Goal: Task Accomplishment & Management: Manage account settings

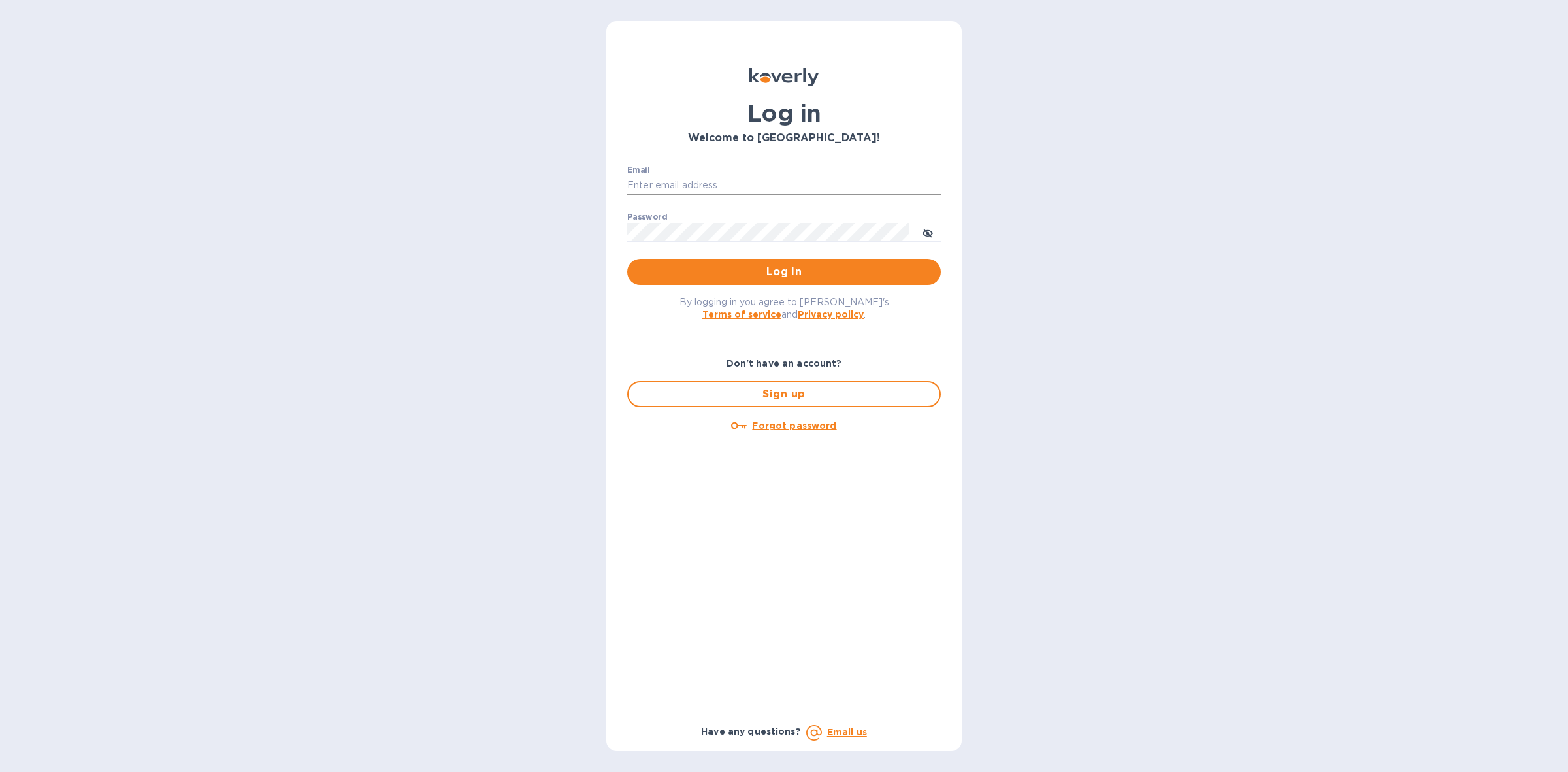
click at [812, 183] on input "Email" at bounding box center [784, 186] width 314 height 19
type input "[PERSON_NAME][EMAIL_ADDRESS][DOMAIN_NAME]"
click at [784, 272] on span "Log in" at bounding box center [784, 272] width 293 height 16
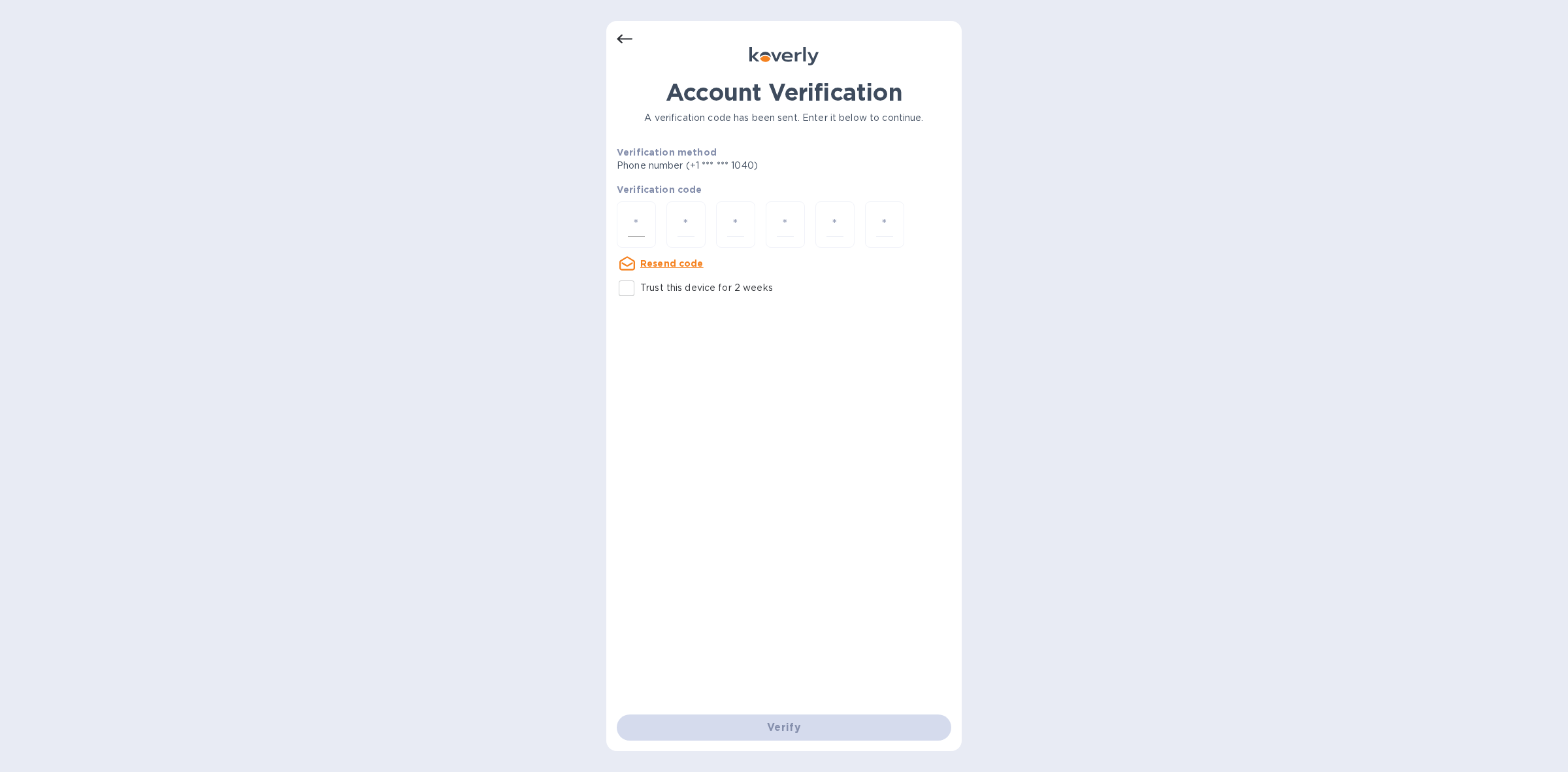
click at [645, 222] on div at bounding box center [636, 224] width 39 height 46
click at [681, 266] on u "Resend code" at bounding box center [672, 263] width 63 height 11
click at [639, 223] on input "number" at bounding box center [635, 224] width 17 height 25
type input "7"
type input "3"
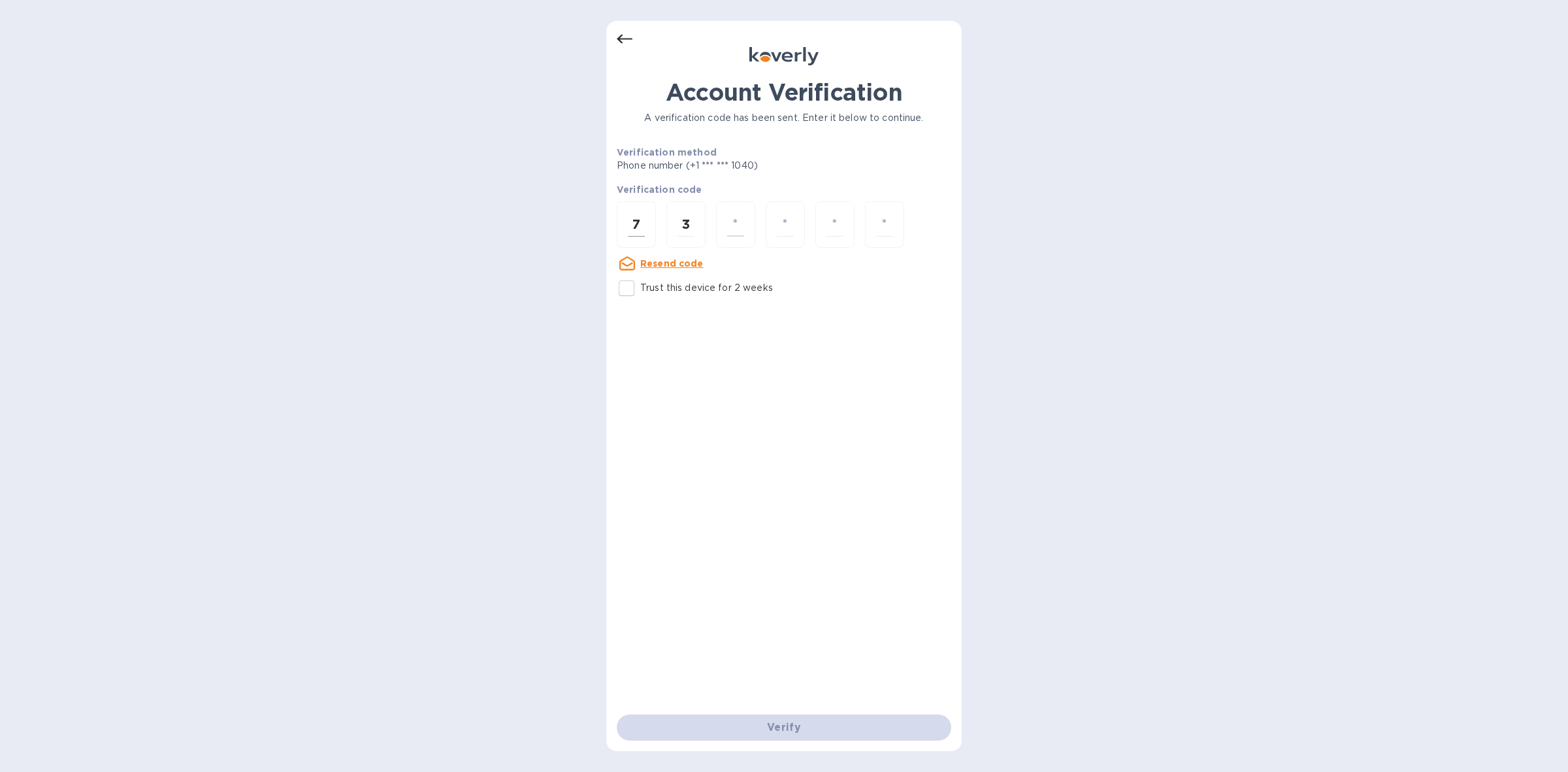
type input "8"
type input "5"
type input "3"
type input "0"
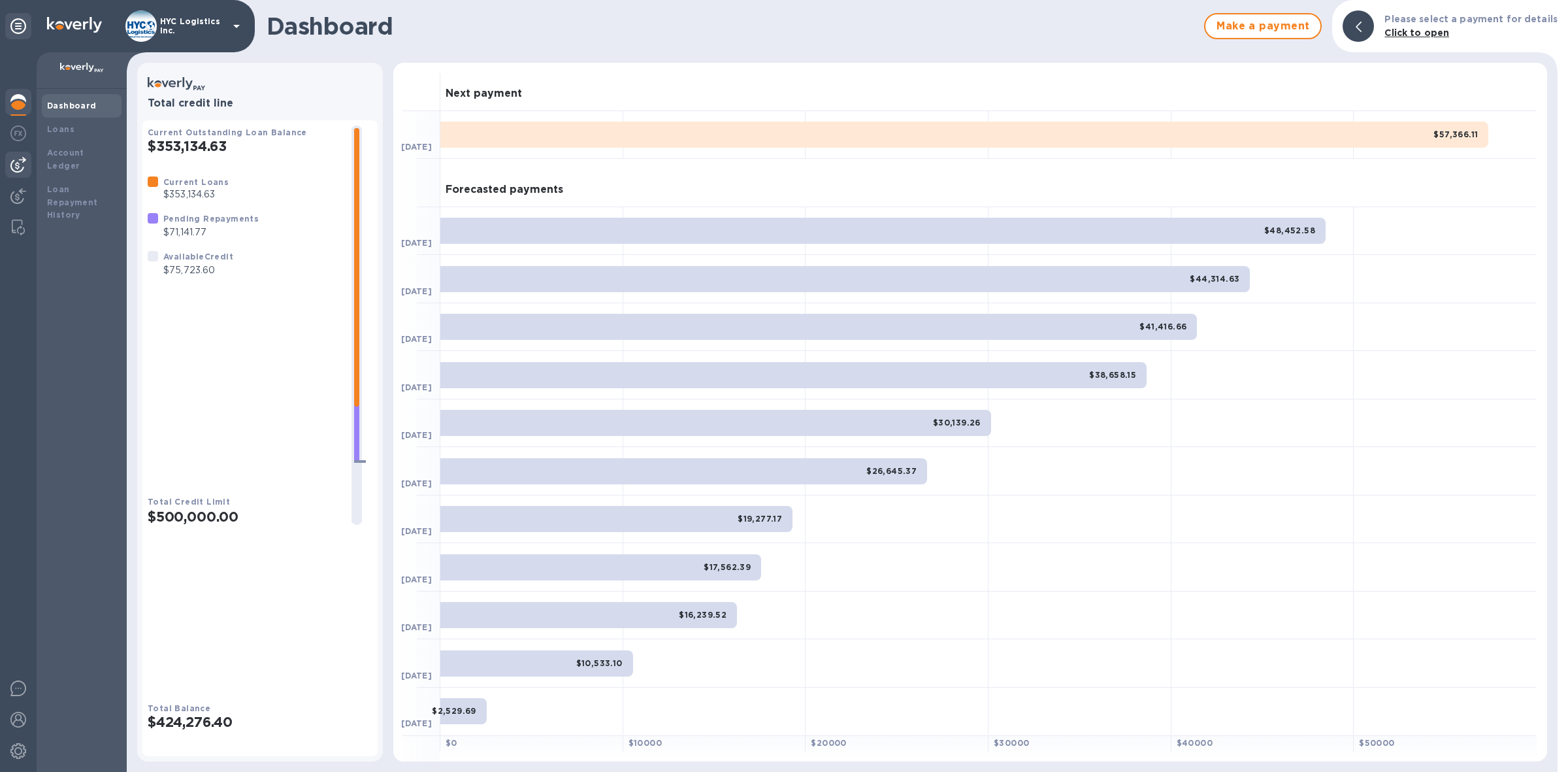
click at [18, 158] on img at bounding box center [18, 165] width 16 height 16
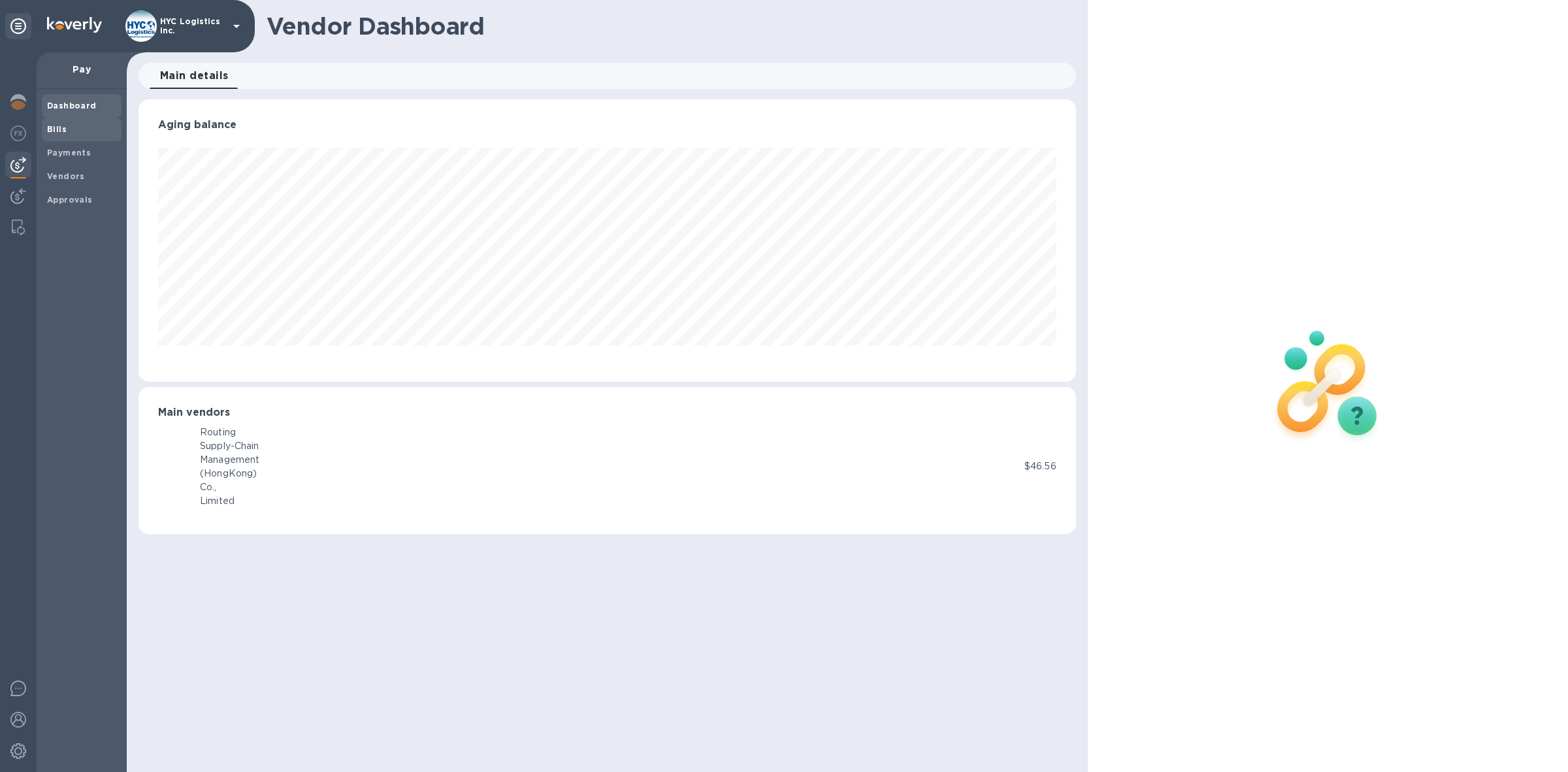
scroll to position [281, 938]
click at [59, 129] on b "Bills" at bounding box center [57, 129] width 19 height 10
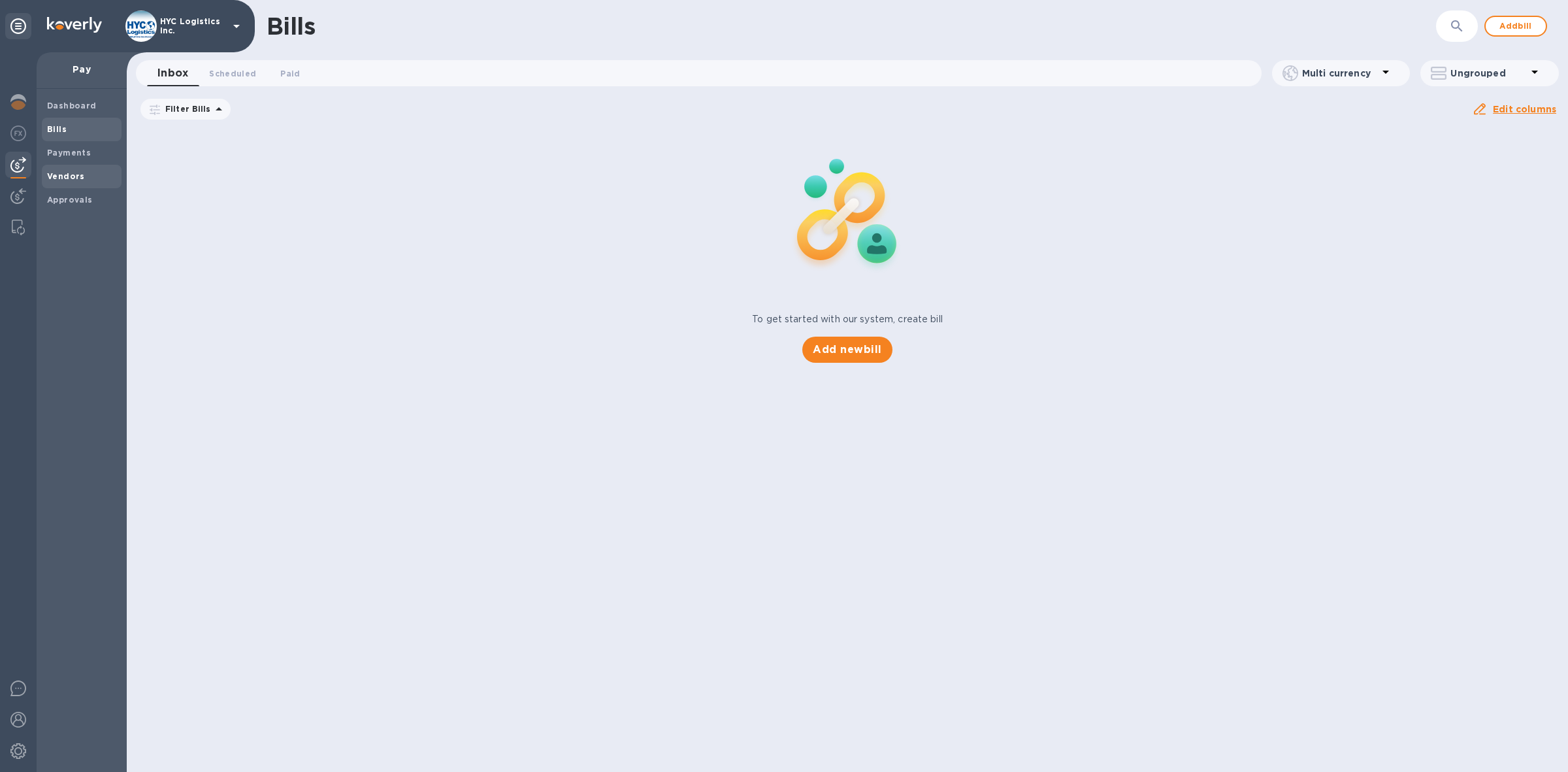
click at [63, 167] on div "Vendors" at bounding box center [82, 176] width 80 height 24
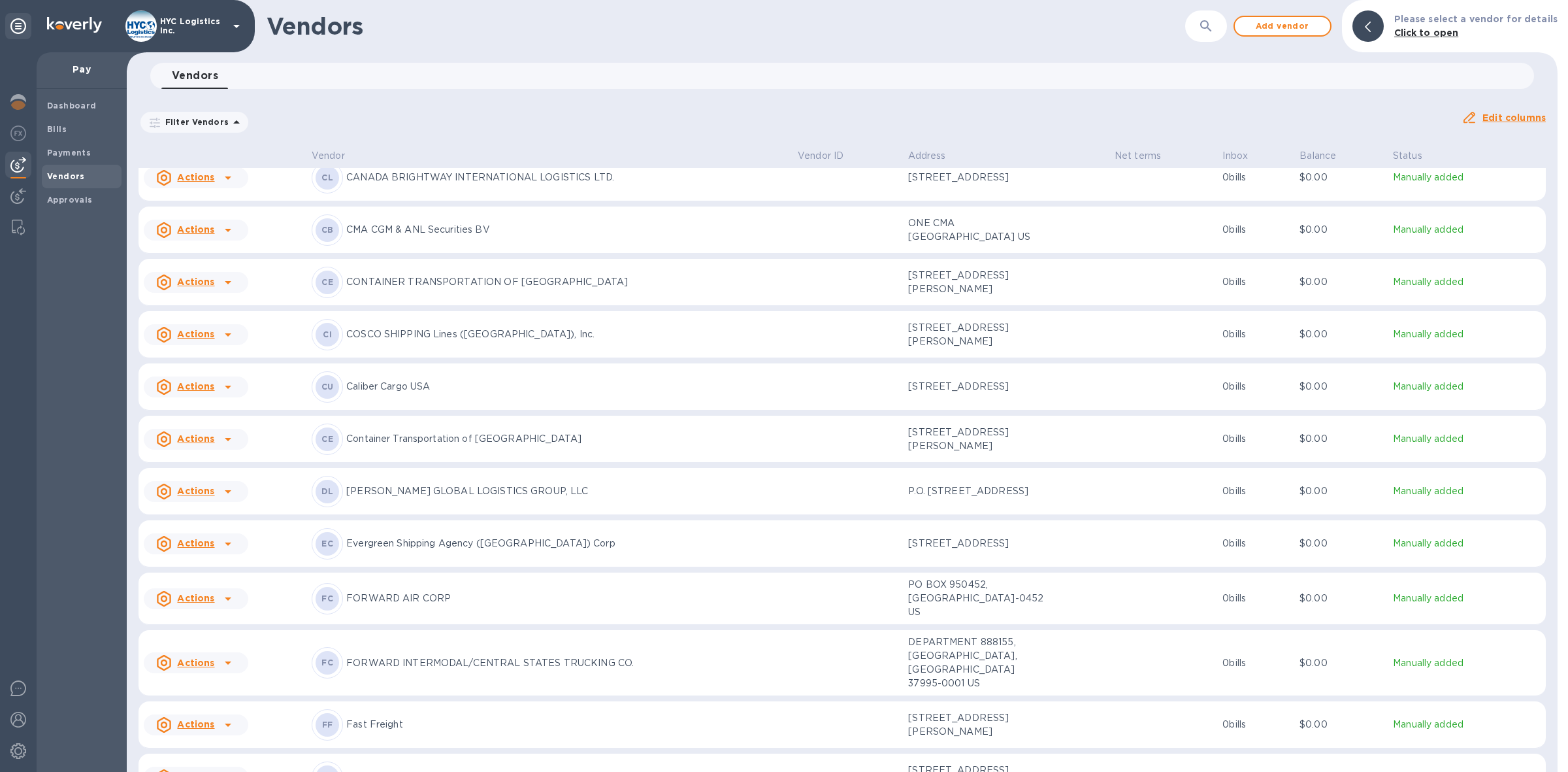
scroll to position [994, 0]
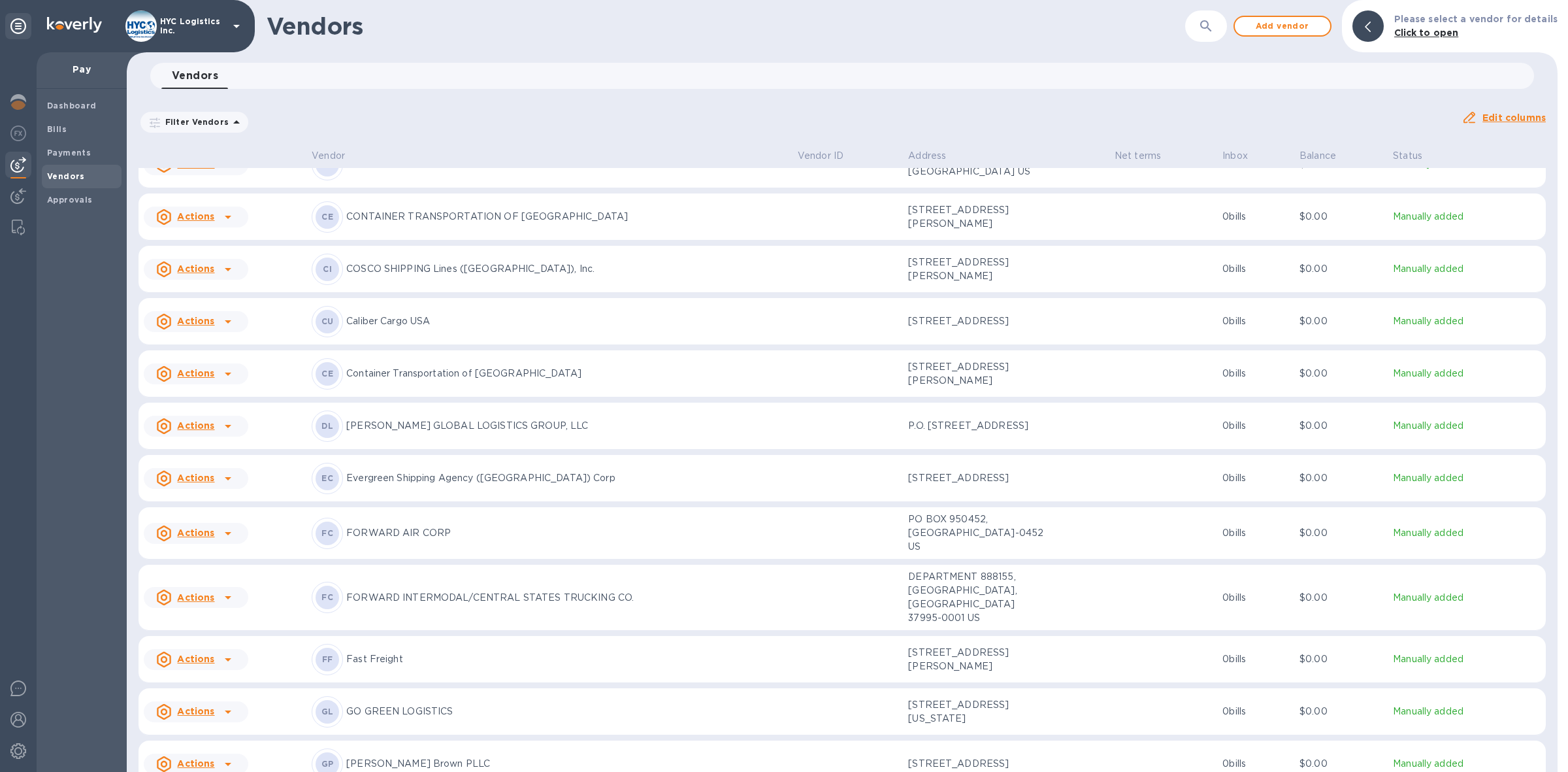
click at [198, 483] on u "Actions" at bounding box center [195, 478] width 37 height 11
click at [204, 563] on b "Add new bill" at bounding box center [210, 566] width 60 height 11
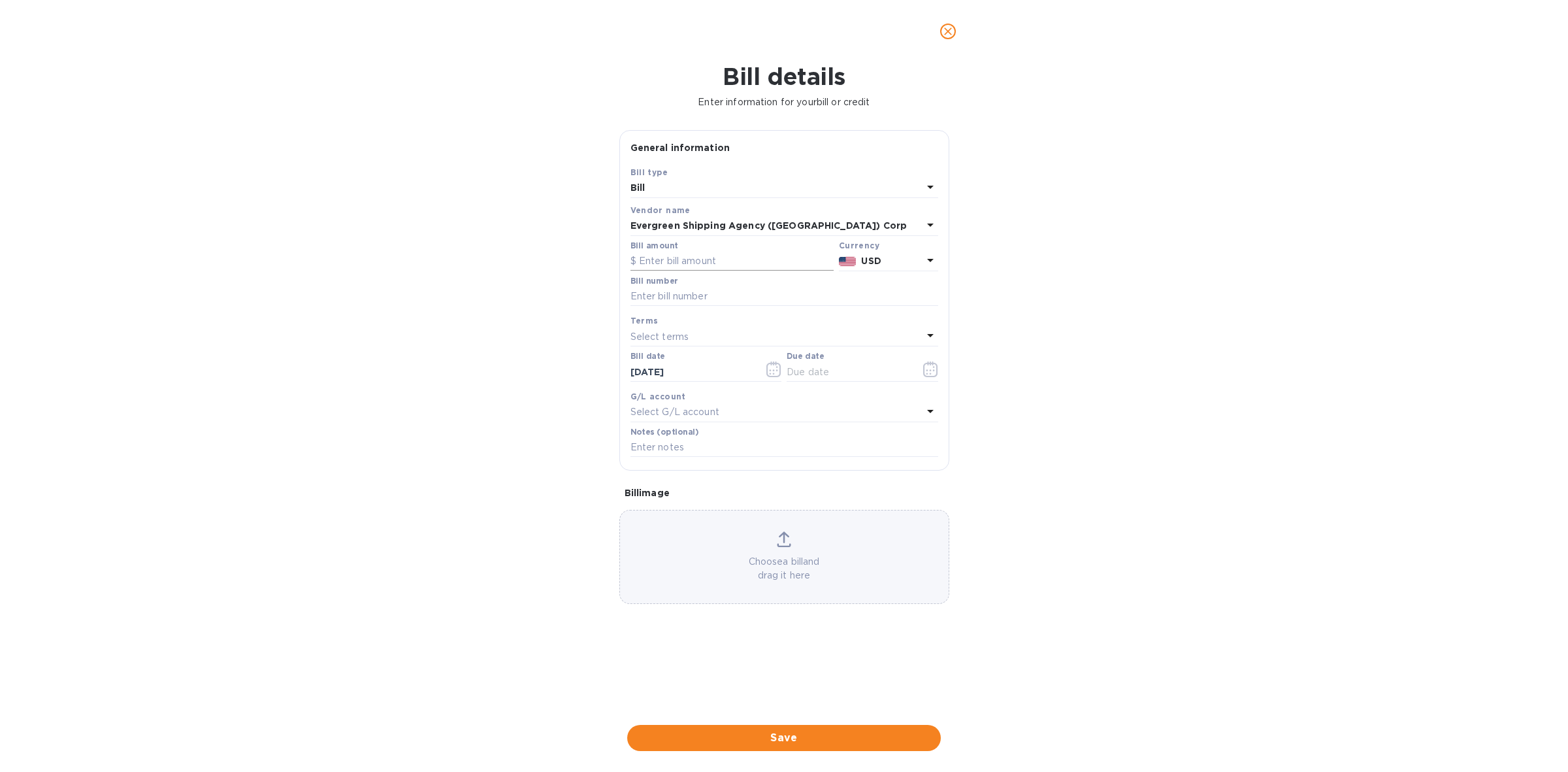
click at [713, 256] on input "text" at bounding box center [732, 261] width 203 height 19
type input "5,240.10"
click at [715, 287] on input "text" at bounding box center [784, 296] width 308 height 19
paste input "EGLV140501667730"
click at [742, 291] on input "EGLV140501667730" at bounding box center [784, 296] width 308 height 19
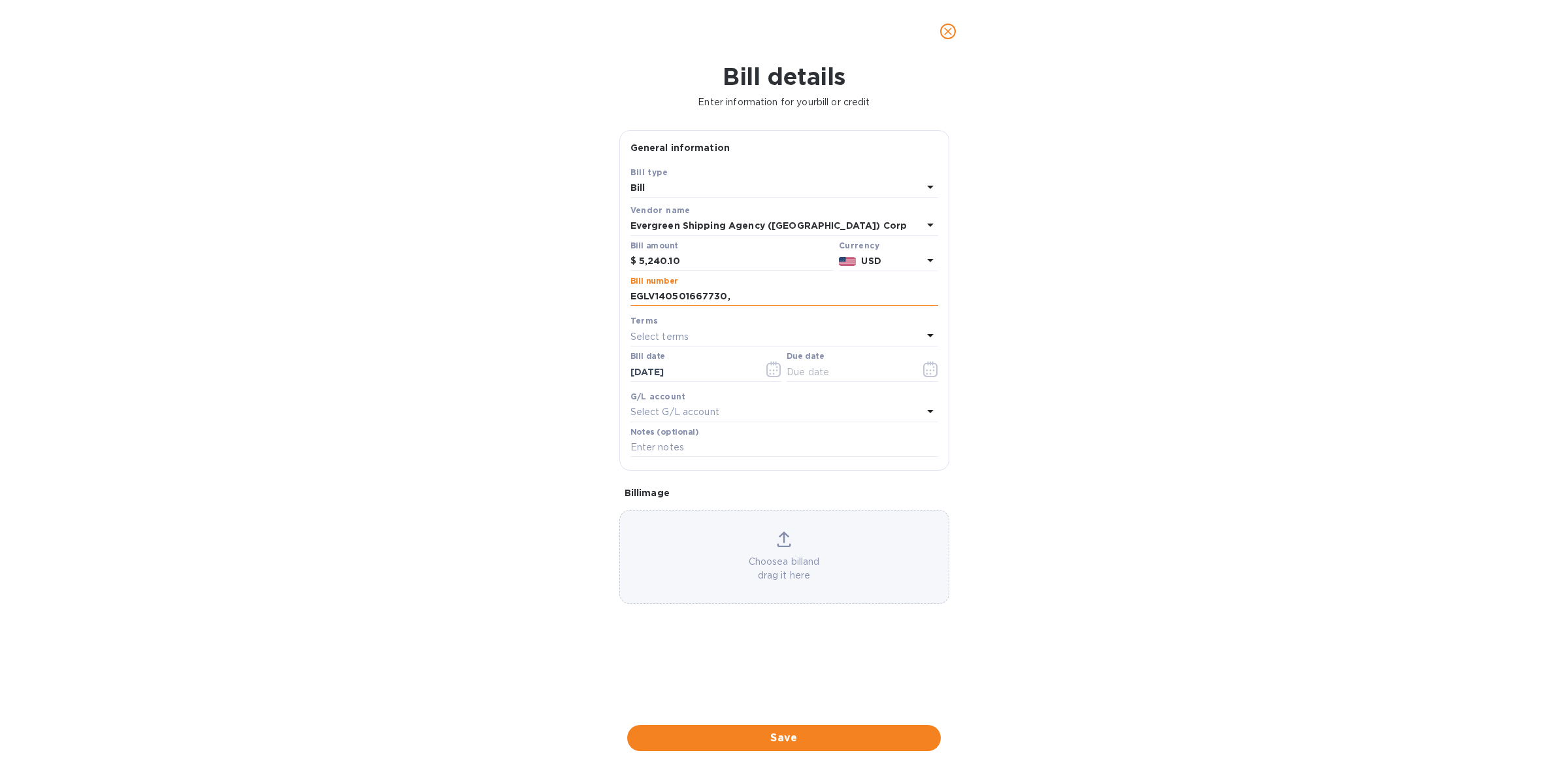
paste input "EGLV143561914215"
type input "EGLV140501667730, EGLV143561914215"
click at [743, 333] on div "Select terms" at bounding box center [776, 336] width 292 height 18
click at [692, 500] on div "COD" at bounding box center [778, 508] width 287 height 25
type input "09/17/2025"
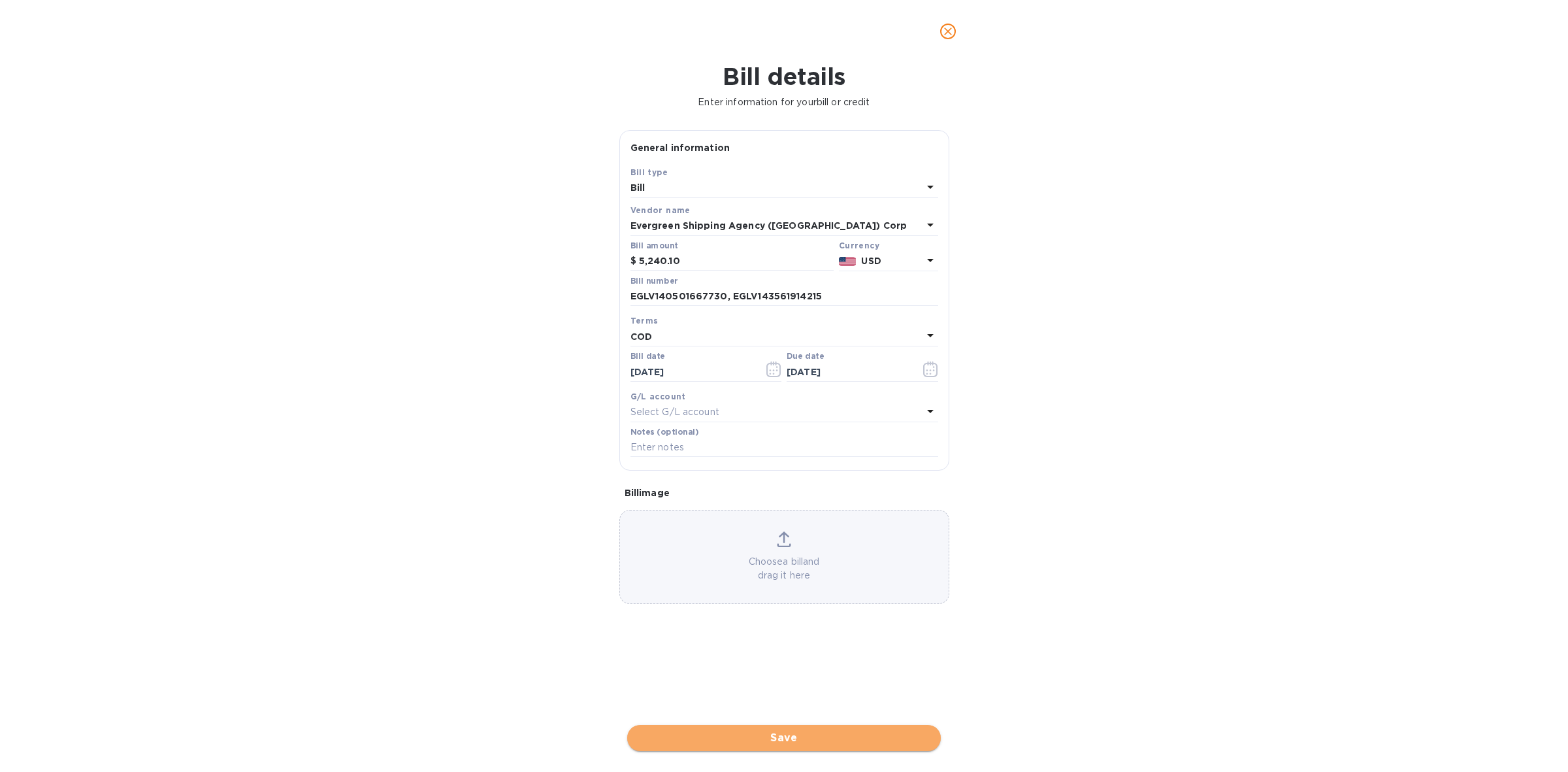
click at [784, 737] on span "Save" at bounding box center [784, 738] width 293 height 16
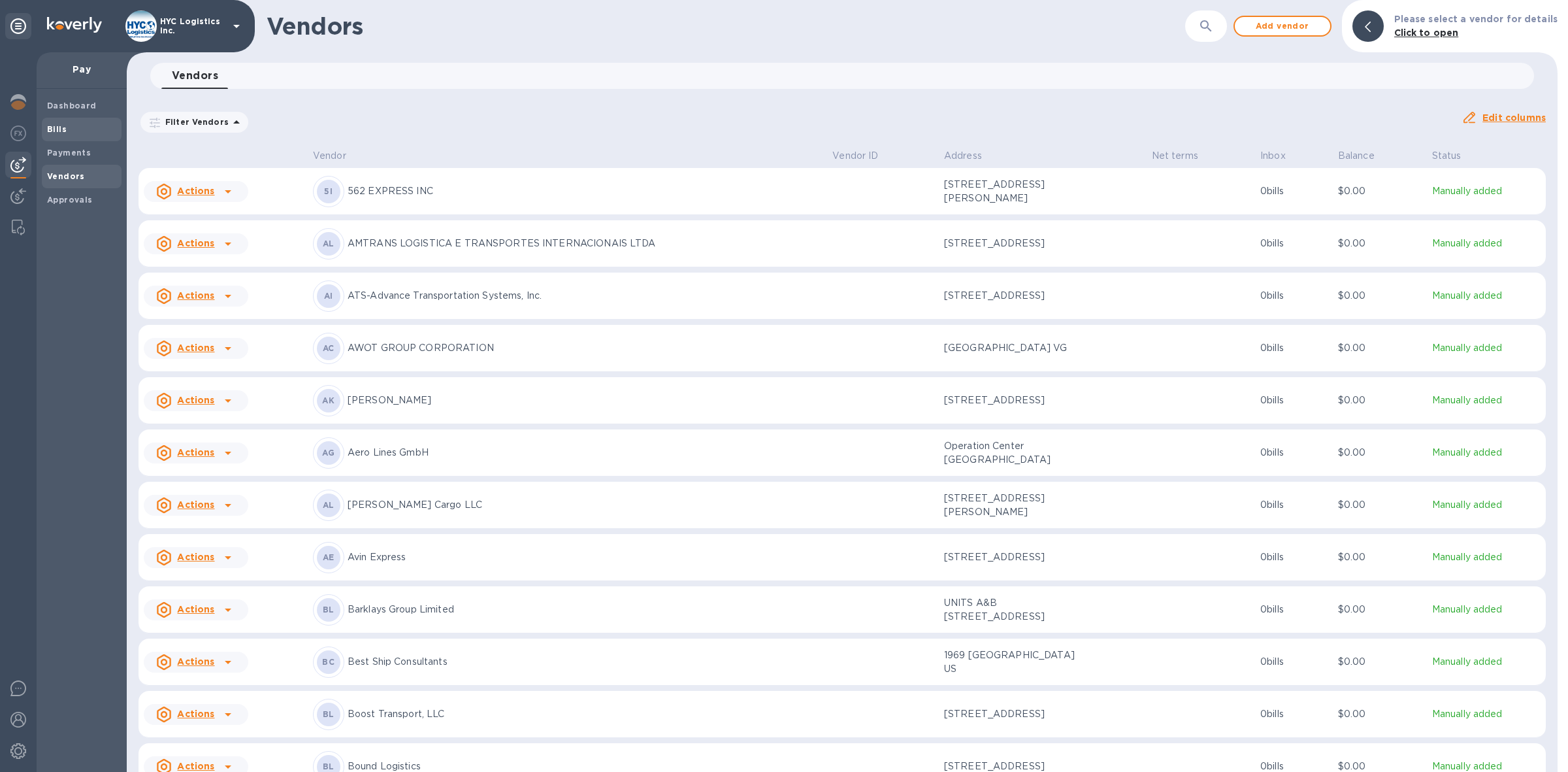
click at [55, 124] on b "Bills" at bounding box center [57, 129] width 19 height 10
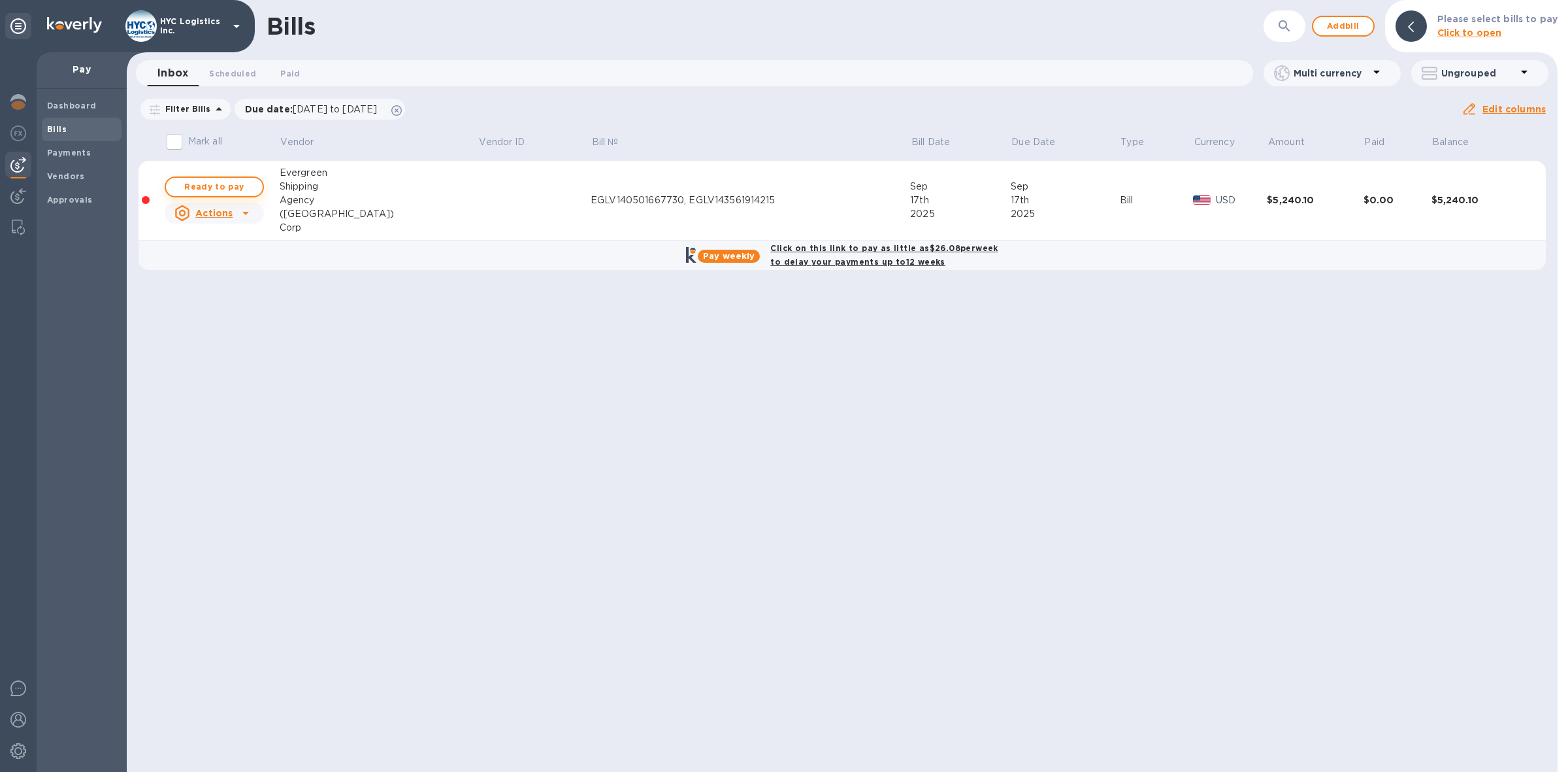
click at [237, 187] on span "Ready to pay" at bounding box center [214, 187] width 75 height 16
checkbox input "true"
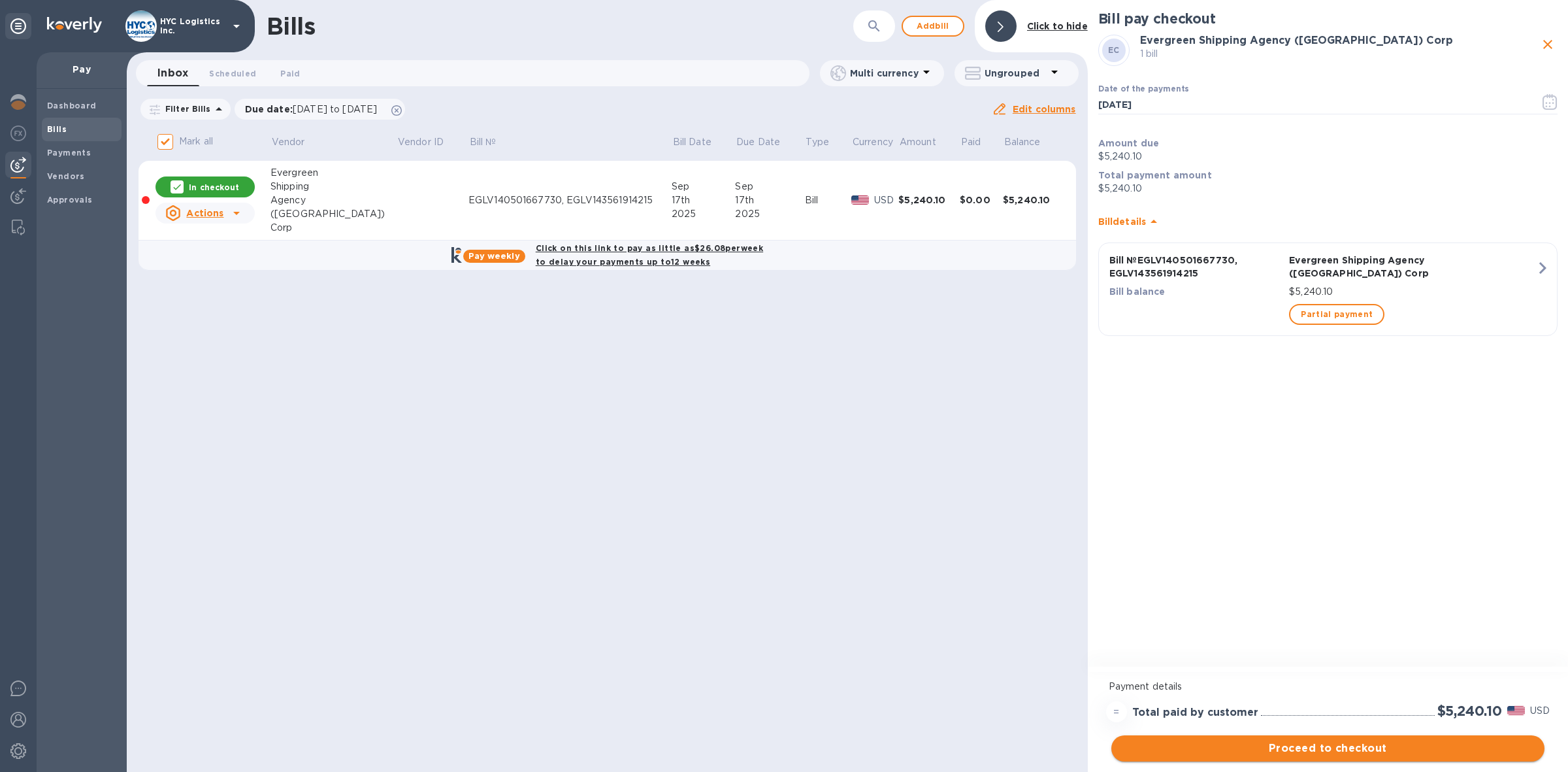
click at [1331, 746] on span "Proceed to checkout" at bounding box center [1328, 748] width 412 height 16
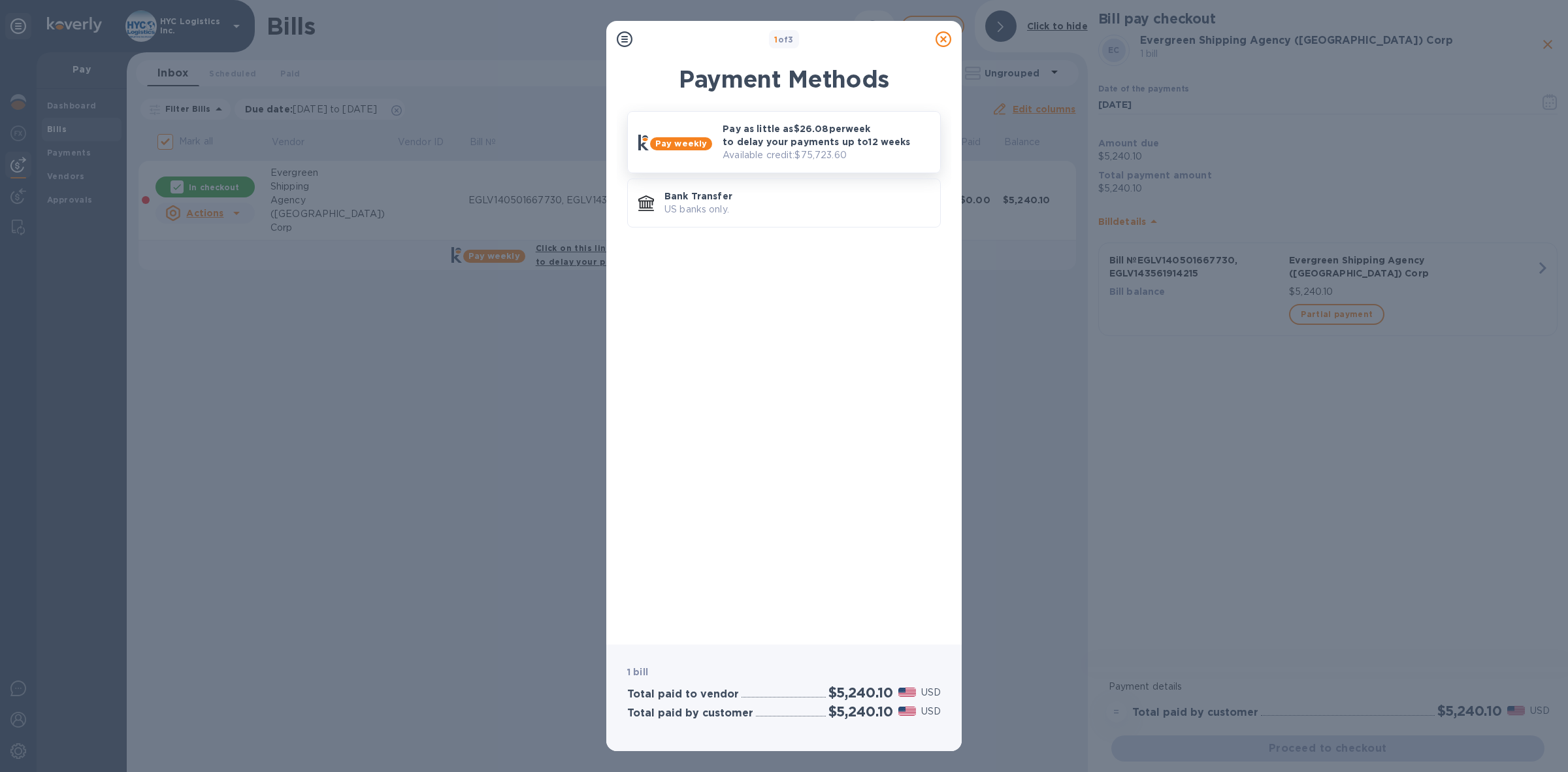
click at [765, 144] on p "Pay as little as $26.08 per week to delay your payments up to 12 weeks" at bounding box center [827, 135] width 207 height 26
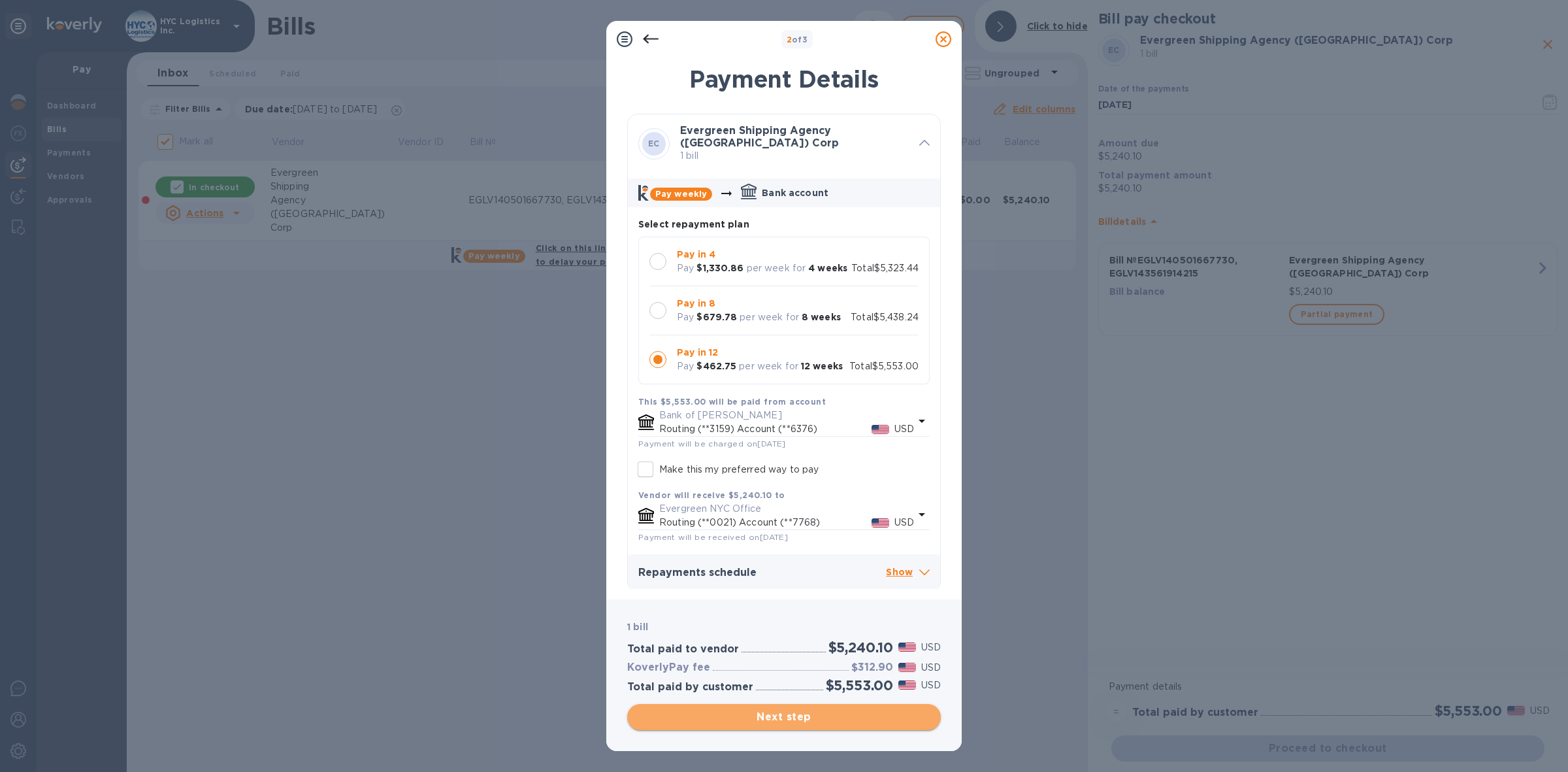
click at [813, 715] on span "Next step" at bounding box center [784, 717] width 293 height 16
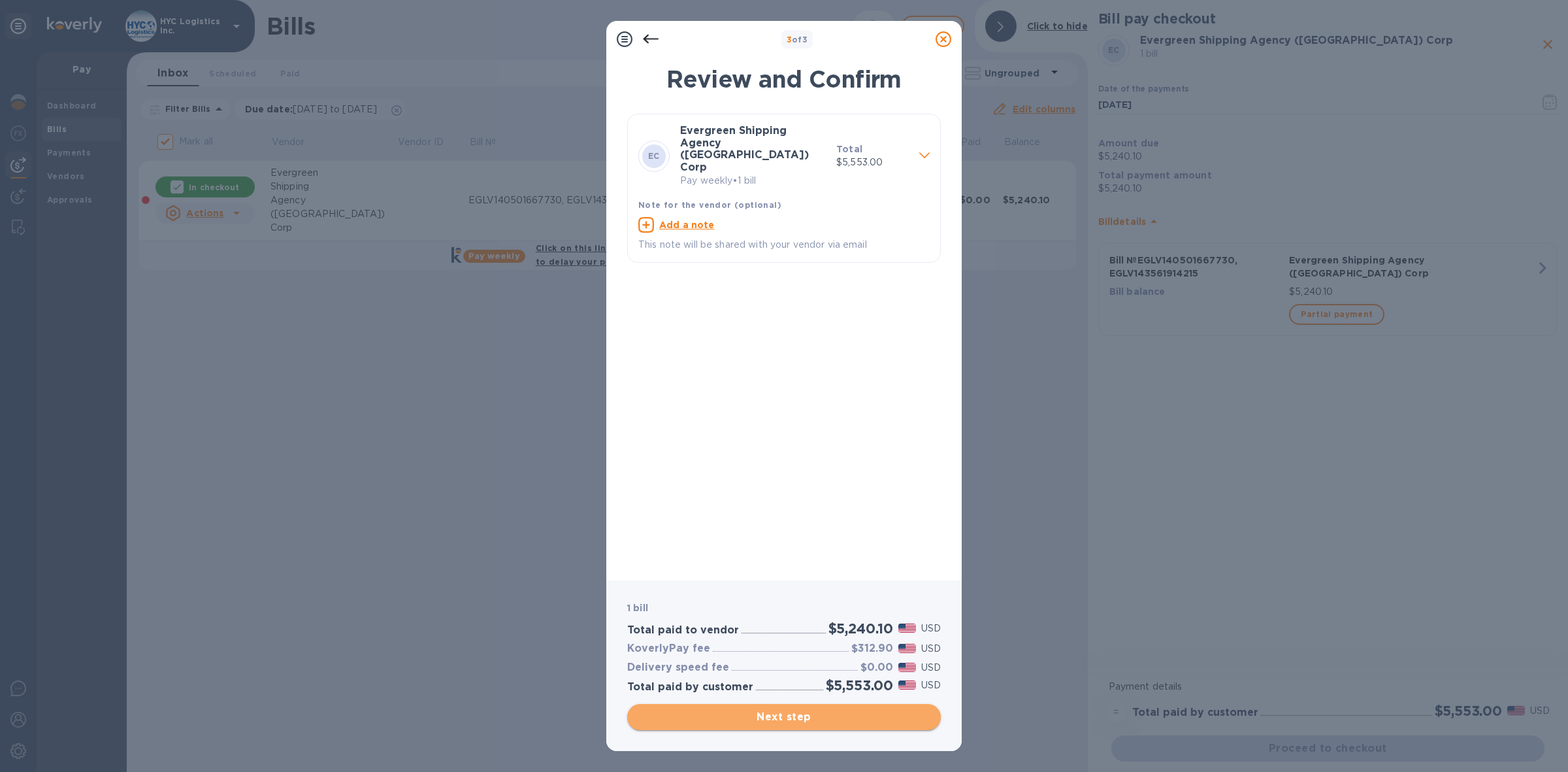
click at [802, 716] on span "Next step" at bounding box center [784, 717] width 293 height 16
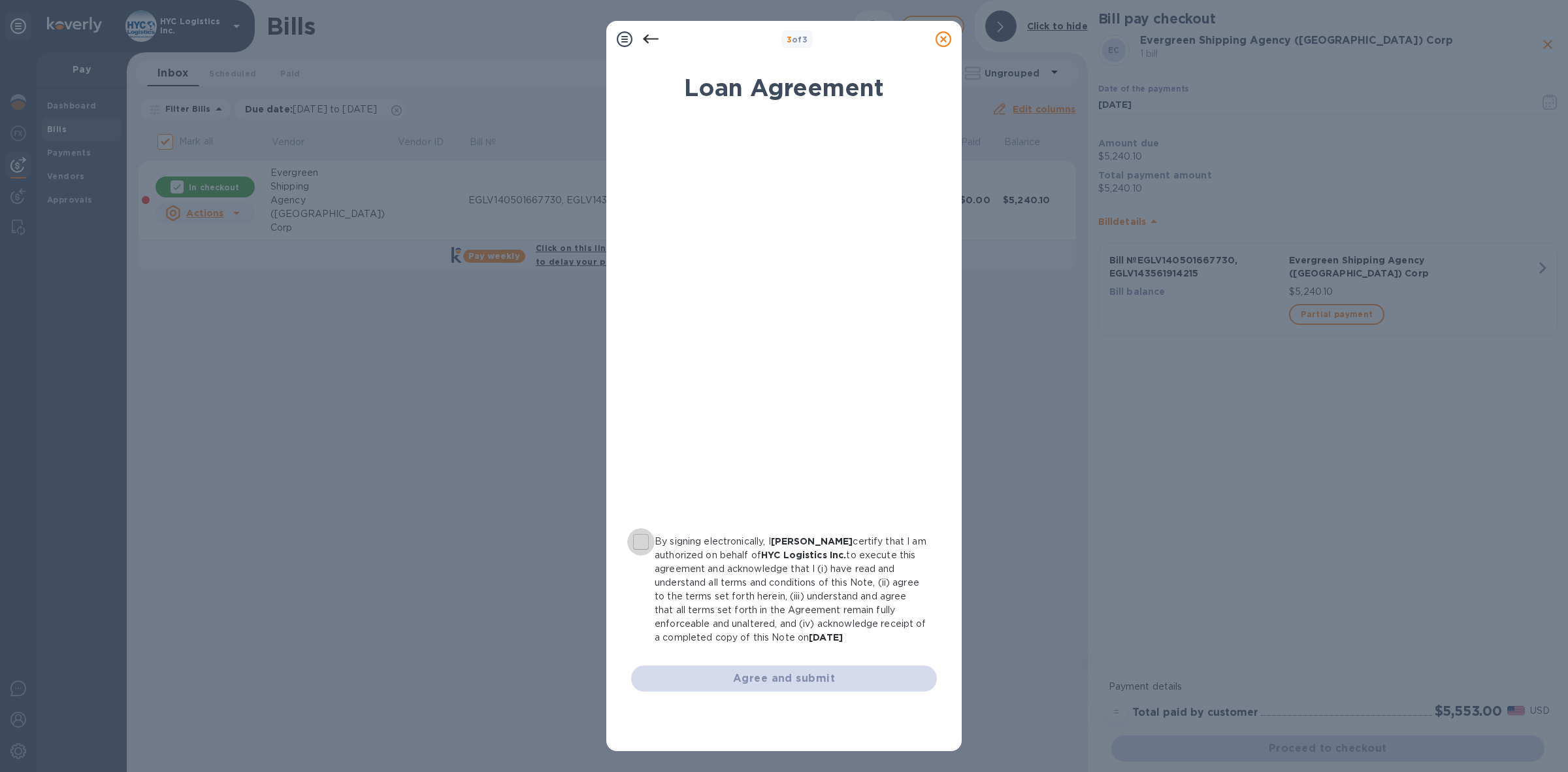
click at [642, 540] on input "By signing electronically, I Louis Samberg certify that I am authorized on beha…" at bounding box center [641, 541] width 27 height 27
checkbox input "true"
click at [763, 673] on span "Agree and submit" at bounding box center [784, 678] width 285 height 16
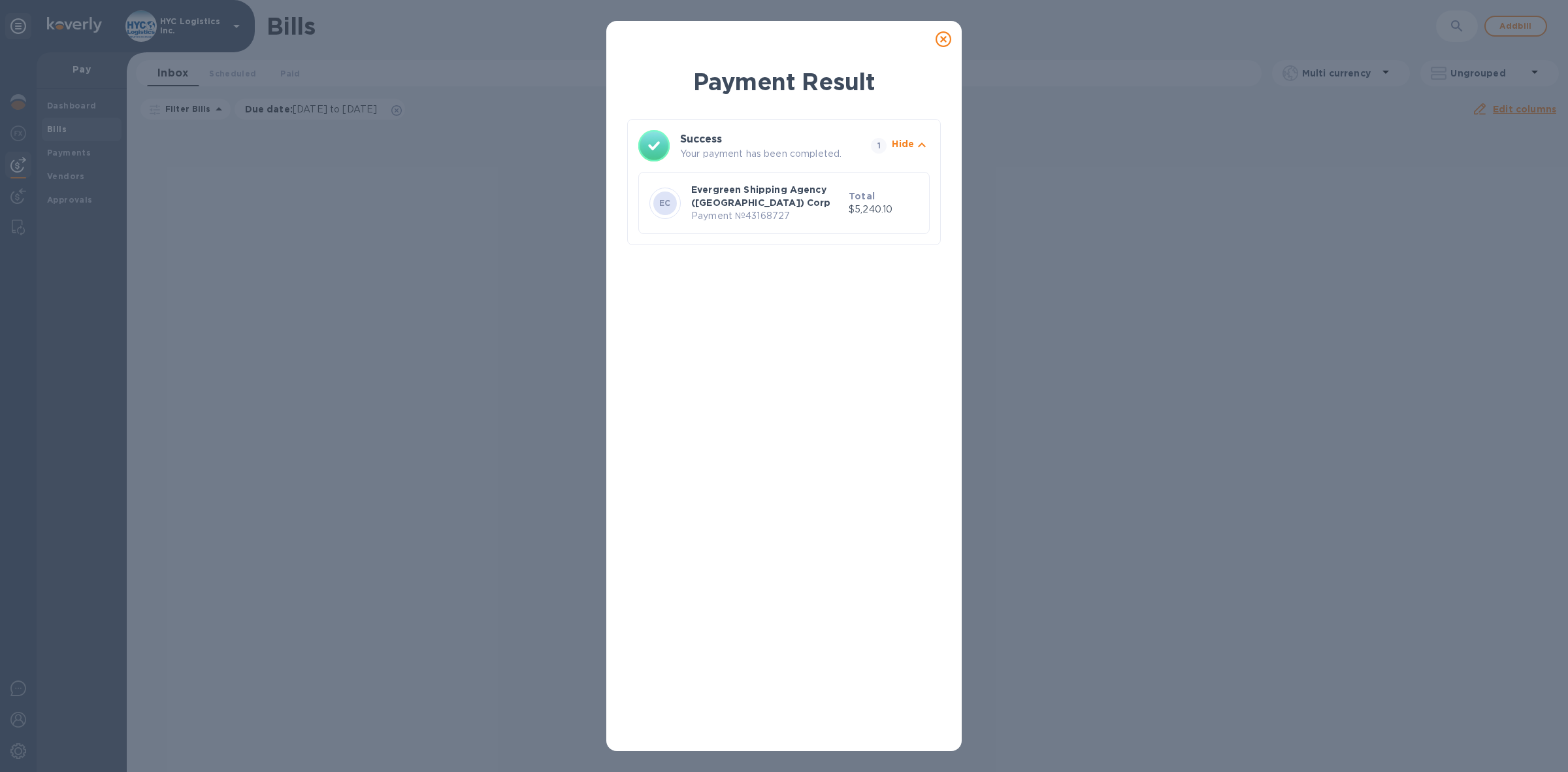
click at [762, 212] on p "Payment № 43168727" at bounding box center [768, 216] width 153 height 14
copy p "43168727"
click at [941, 37] on icon at bounding box center [944, 39] width 16 height 16
